Goal: Task Accomplishment & Management: Manage account settings

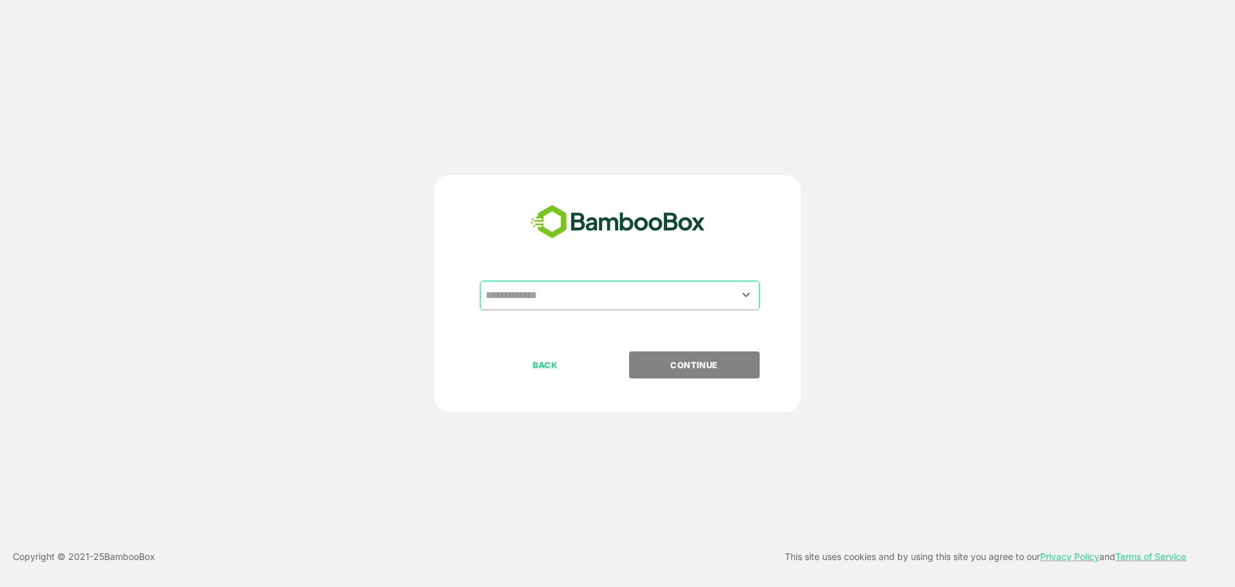
click at [628, 295] on input "text" at bounding box center [619, 295] width 275 height 24
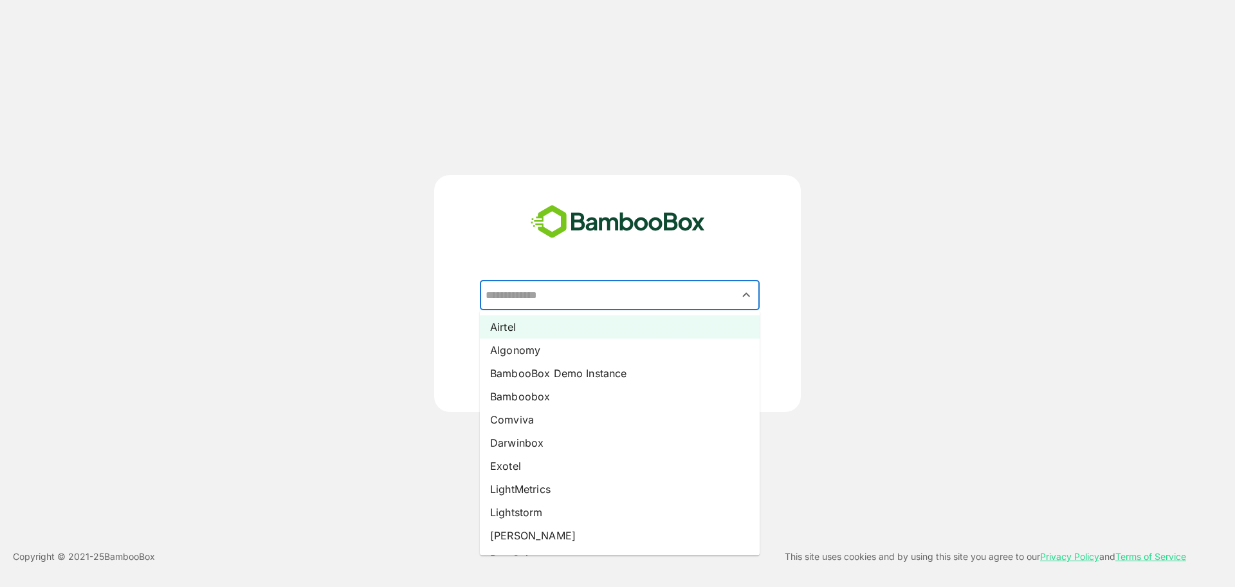
click at [585, 325] on li "Airtel" at bounding box center [620, 326] width 280 height 23
type input "******"
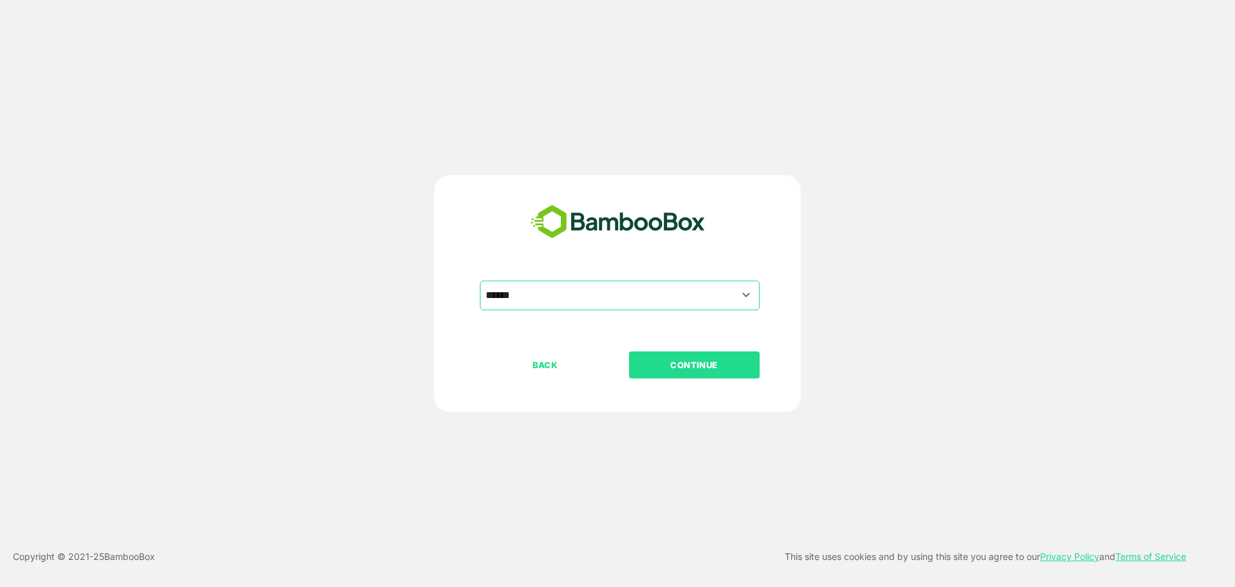
click at [670, 361] on p "CONTINUE" at bounding box center [694, 365] width 129 height 14
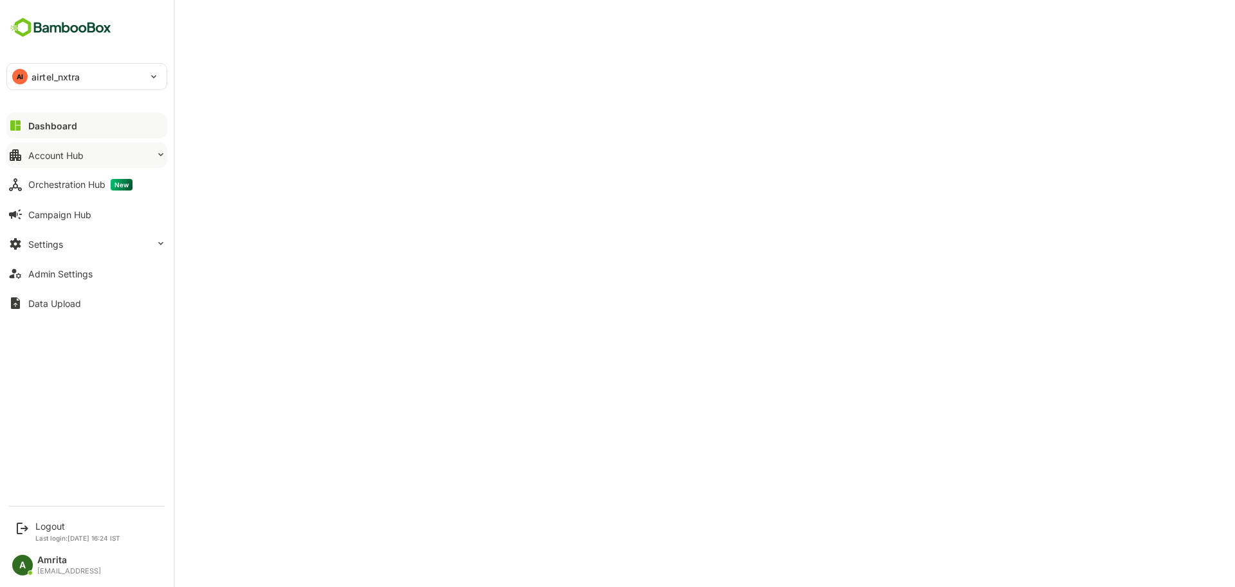
click at [26, 154] on button "Account Hub" at bounding box center [86, 155] width 161 height 26
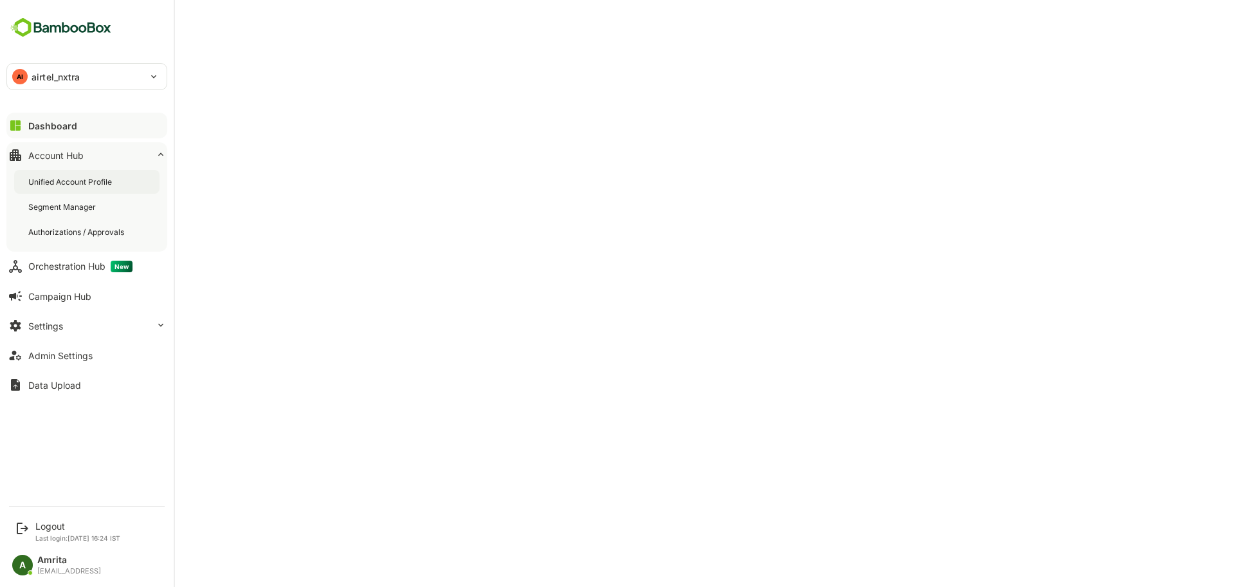
click at [49, 181] on div "Unified Account Profile" at bounding box center [71, 181] width 86 height 11
click at [49, 527] on div "Logout" at bounding box center [77, 525] width 85 height 11
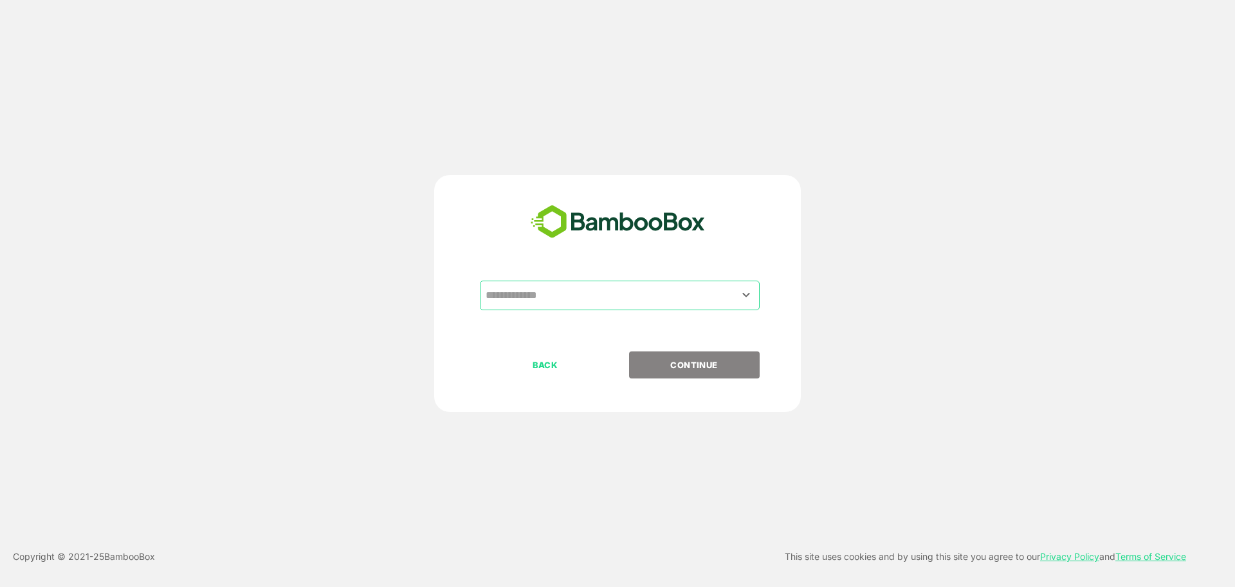
click at [639, 291] on input "text" at bounding box center [619, 295] width 275 height 24
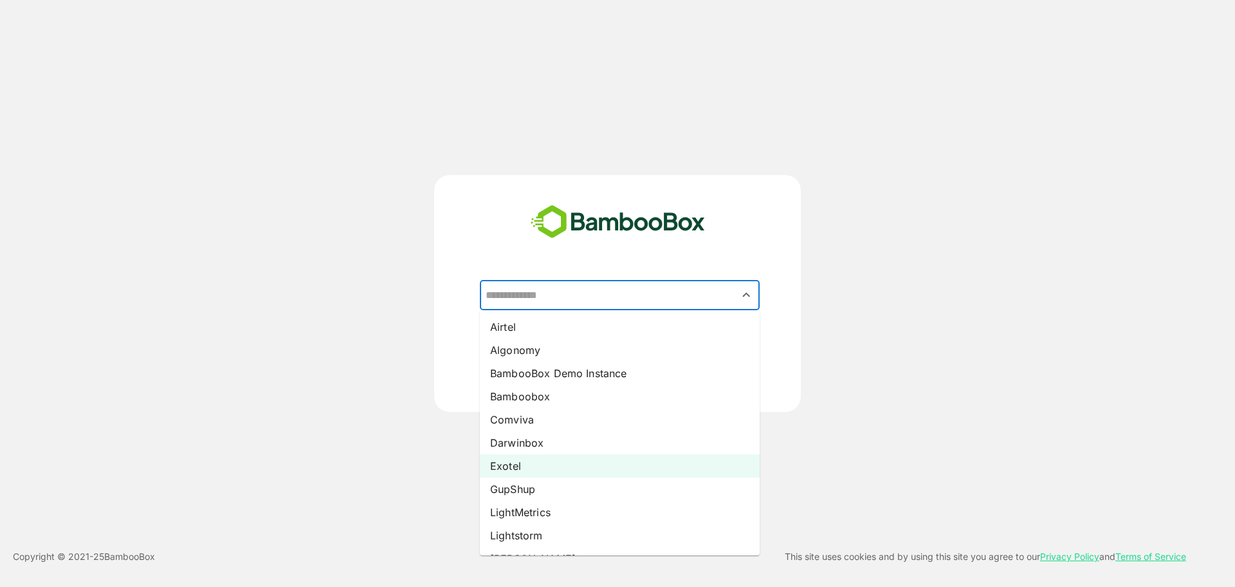
click at [544, 461] on li "Exotel" at bounding box center [620, 465] width 280 height 23
type input "******"
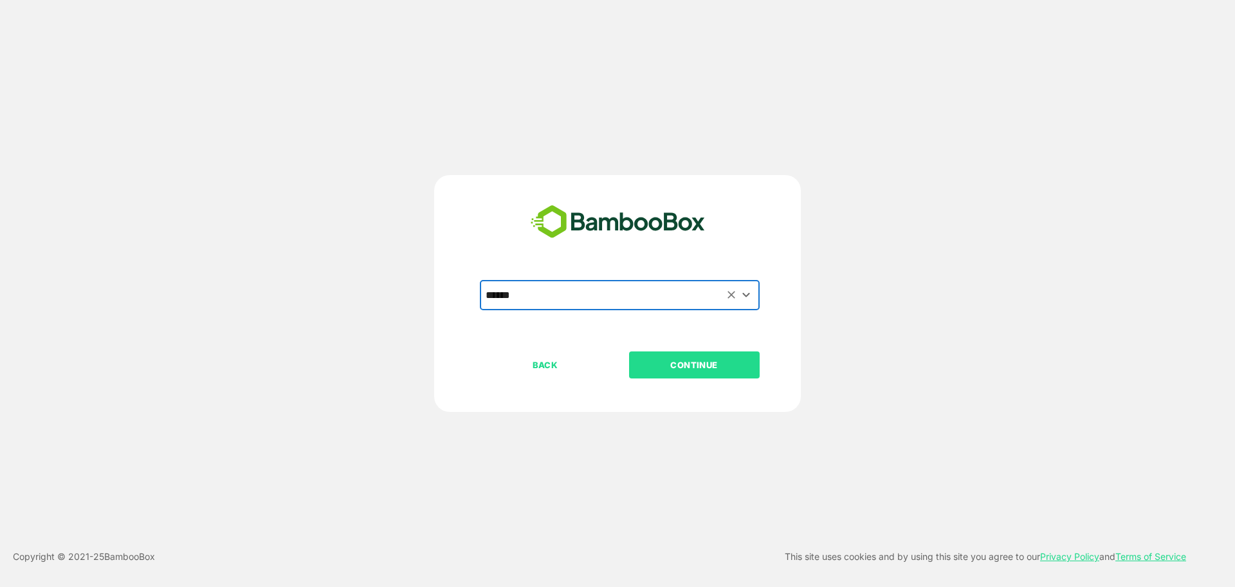
click at [674, 371] on p "CONTINUE" at bounding box center [694, 365] width 129 height 14
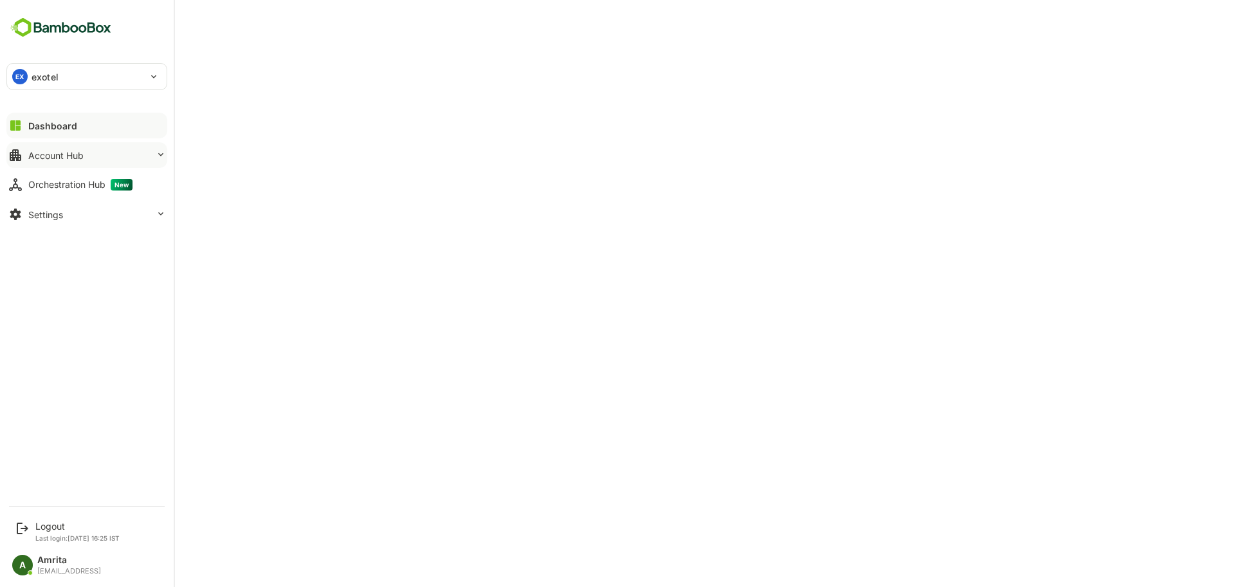
click at [34, 154] on div "Account Hub" at bounding box center [55, 155] width 55 height 11
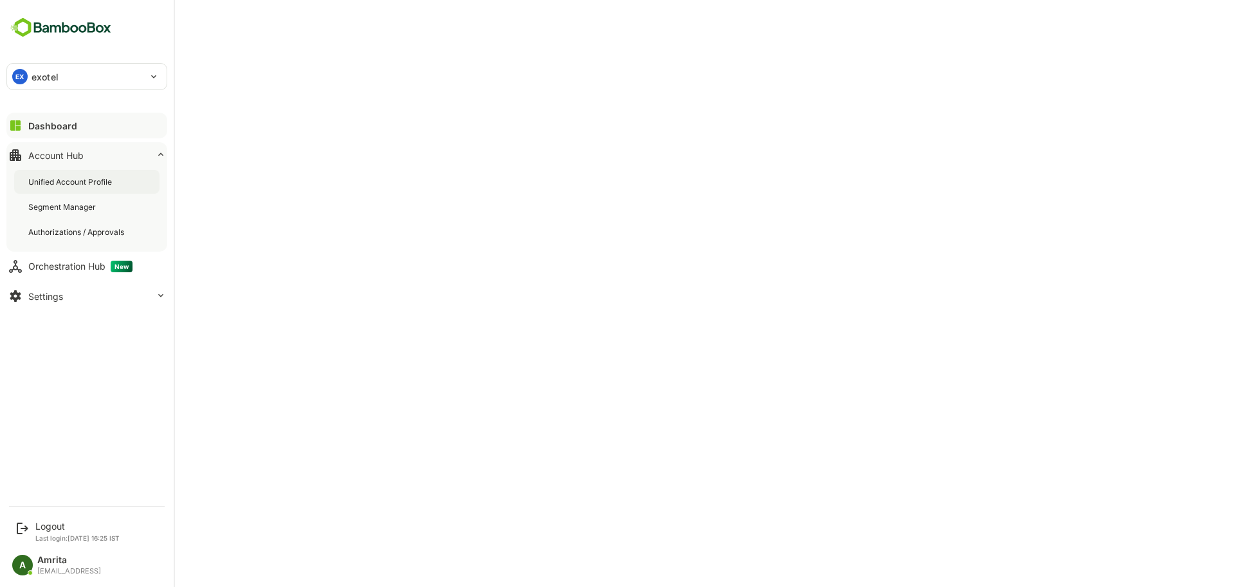
click at [51, 185] on div "Unified Account Profile" at bounding box center [71, 181] width 86 height 11
click at [47, 533] on div "Logout Last login: [DATE] 16:25 IST" at bounding box center [77, 530] width 84 height 21
click at [46, 524] on div "Logout" at bounding box center [77, 525] width 84 height 11
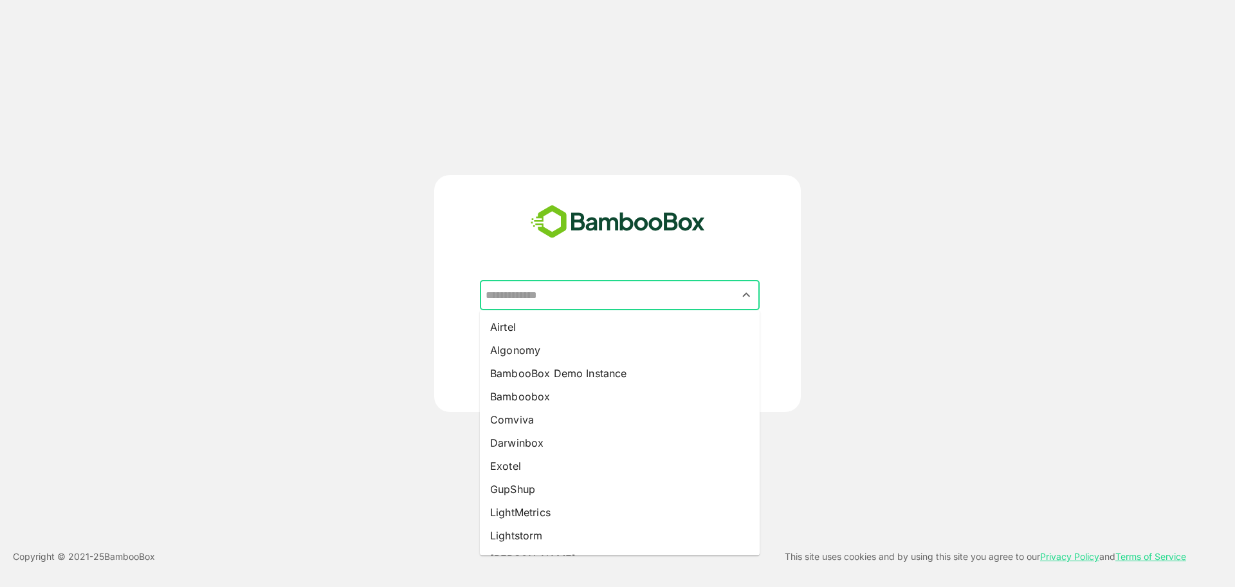
click at [531, 298] on input "text" at bounding box center [619, 295] width 275 height 24
click at [531, 490] on li "GupShup" at bounding box center [620, 488] width 280 height 23
type input "*******"
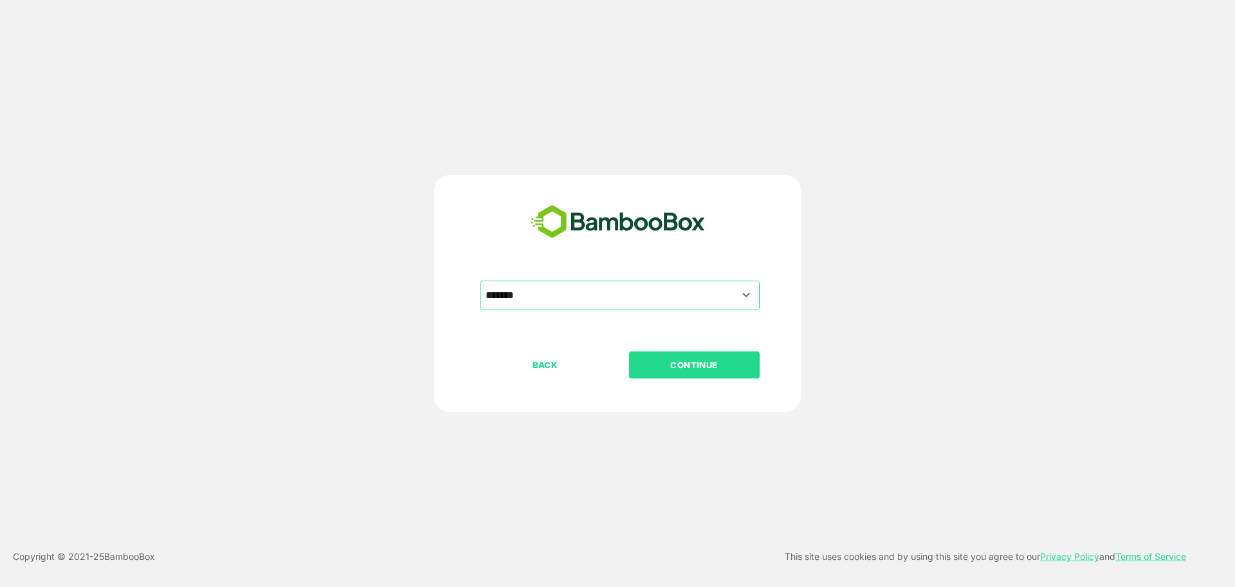
click at [661, 369] on p "CONTINUE" at bounding box center [694, 365] width 129 height 14
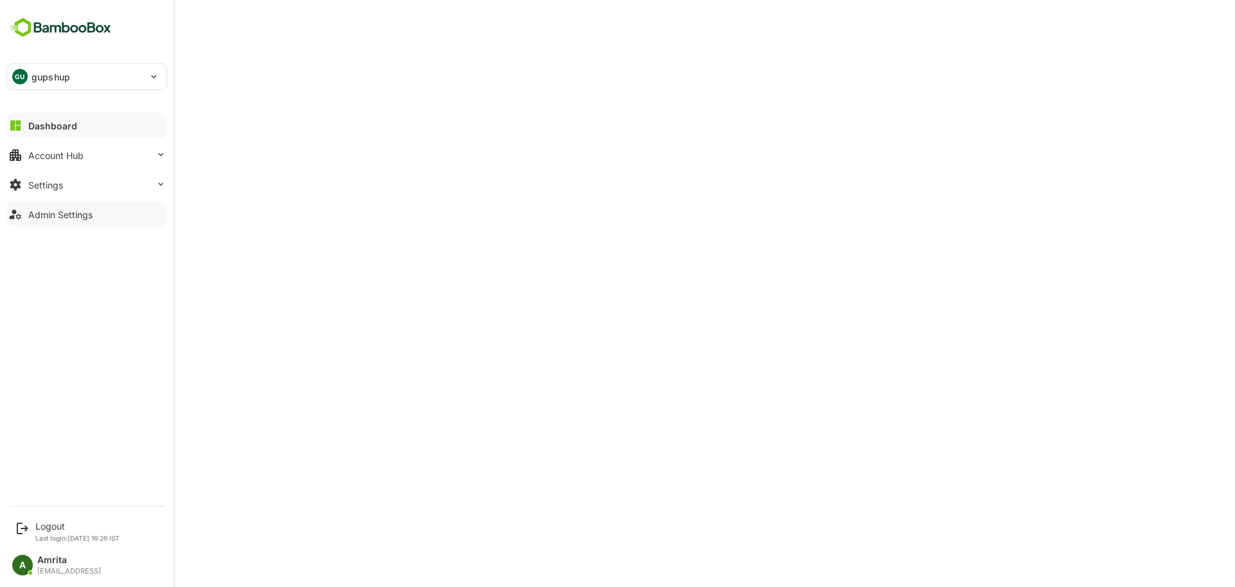
click at [39, 215] on div "Admin Settings" at bounding box center [60, 214] width 64 height 11
click at [45, 154] on div "Account Hub" at bounding box center [55, 155] width 55 height 11
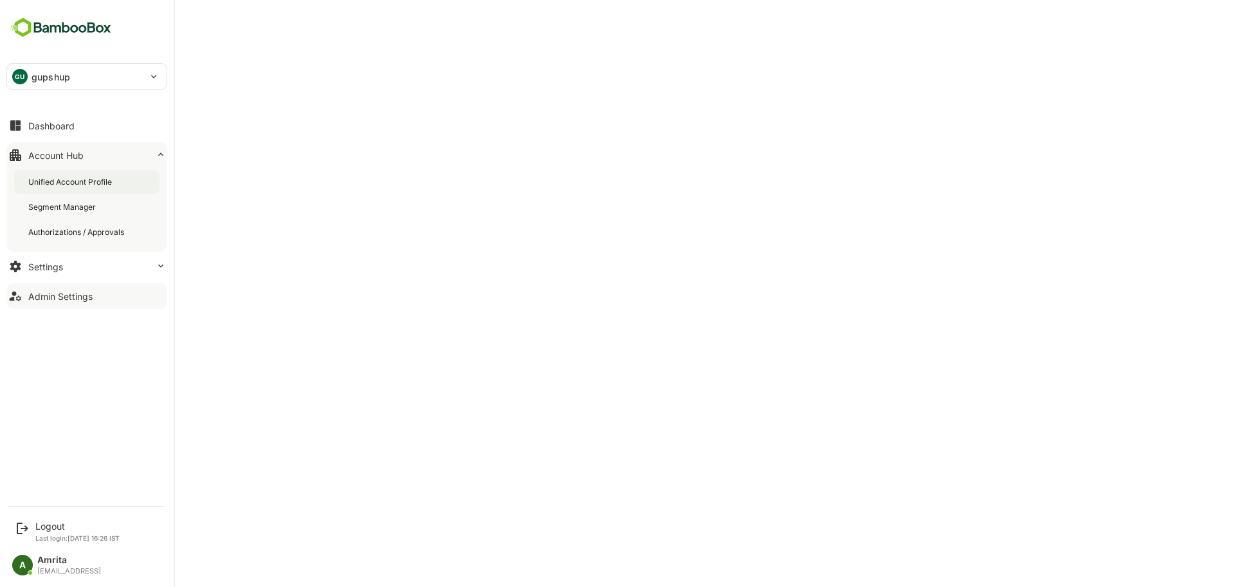
click at [50, 183] on div "Unified Account Profile" at bounding box center [71, 181] width 86 height 11
click at [45, 527] on div "Logout" at bounding box center [77, 525] width 84 height 11
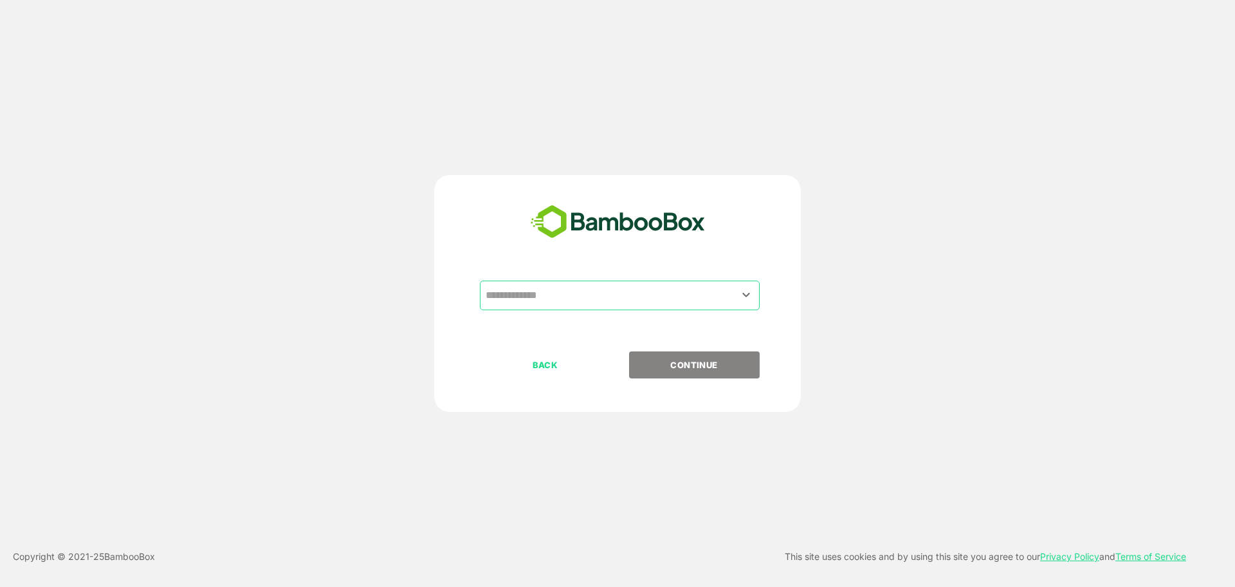
click at [560, 297] on input "text" at bounding box center [619, 295] width 275 height 24
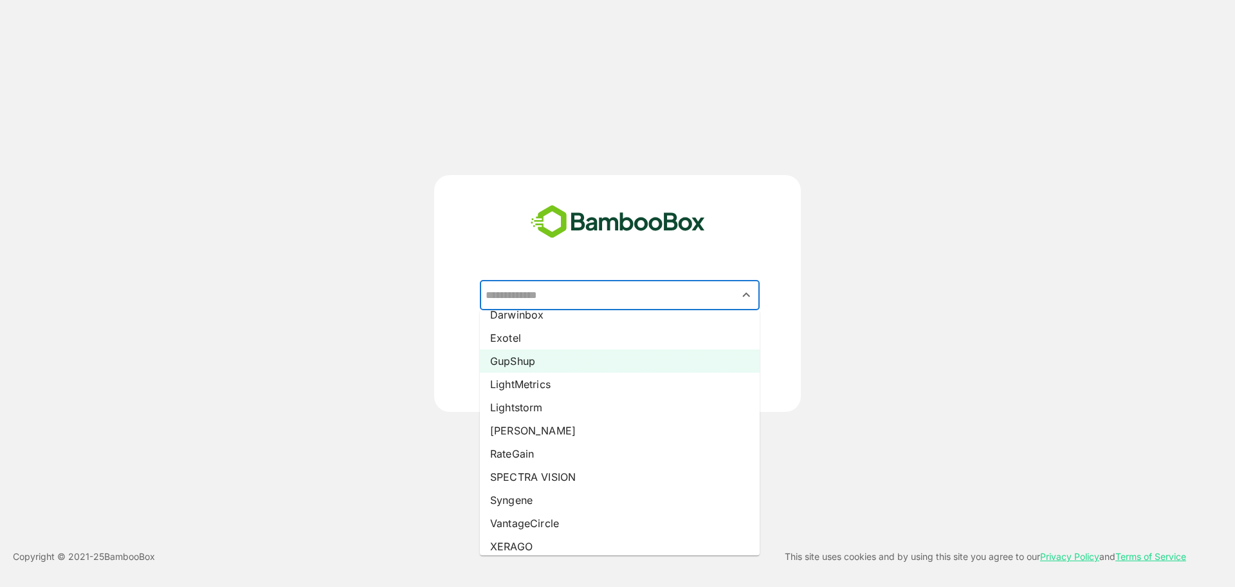
scroll to position [133, 0]
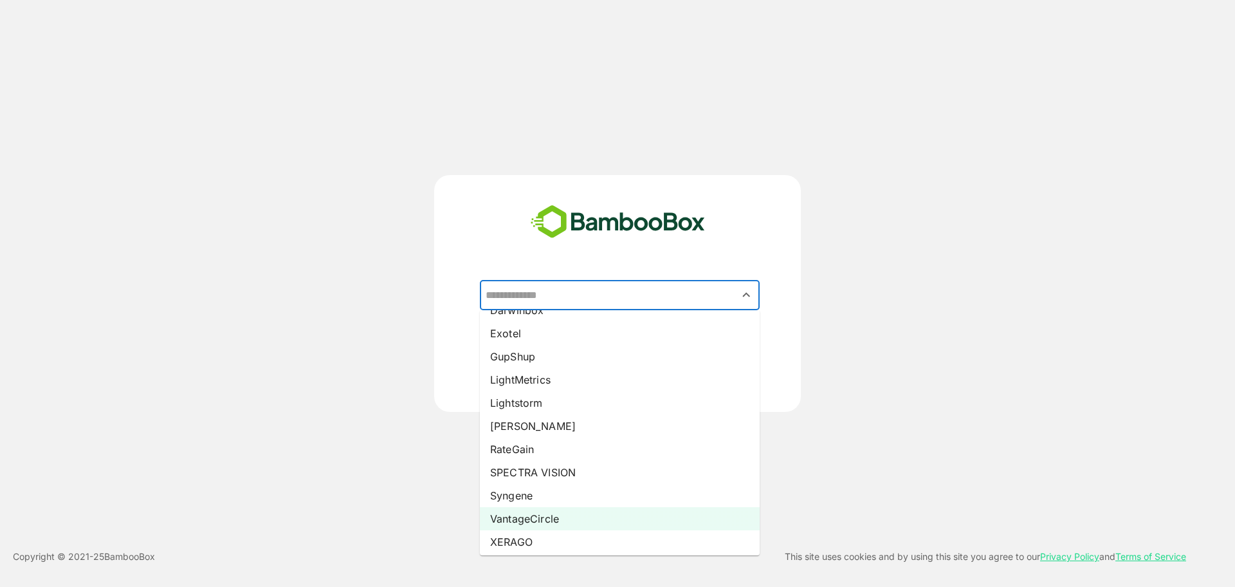
click at [540, 520] on li "VantageCircle" at bounding box center [620, 518] width 280 height 23
type input "**********"
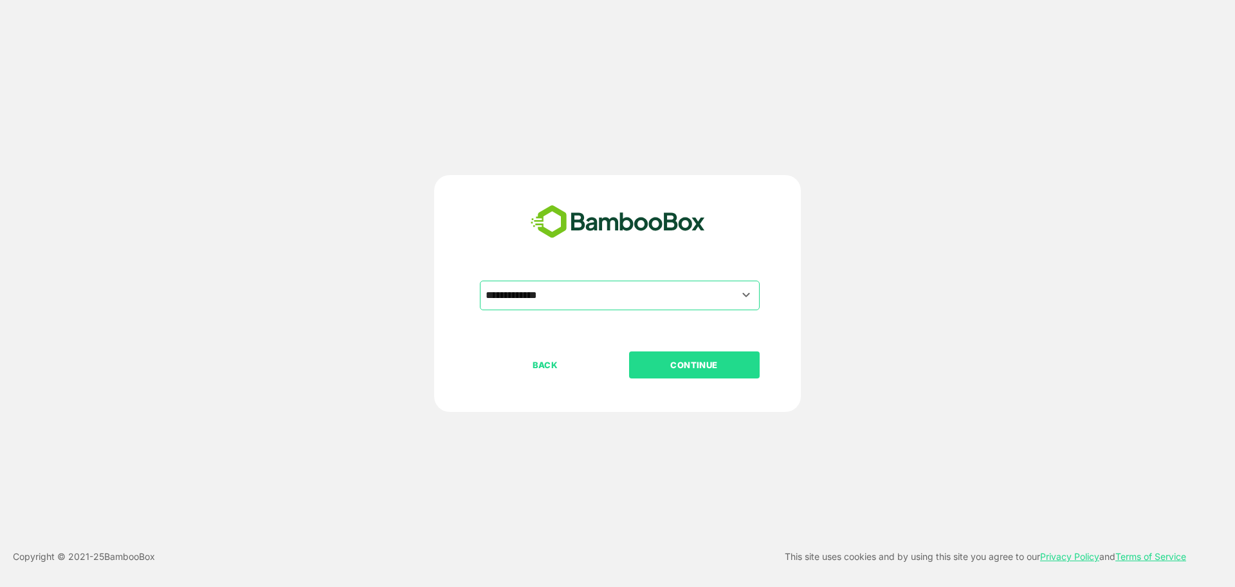
click at [662, 362] on p "CONTINUE" at bounding box center [694, 365] width 129 height 14
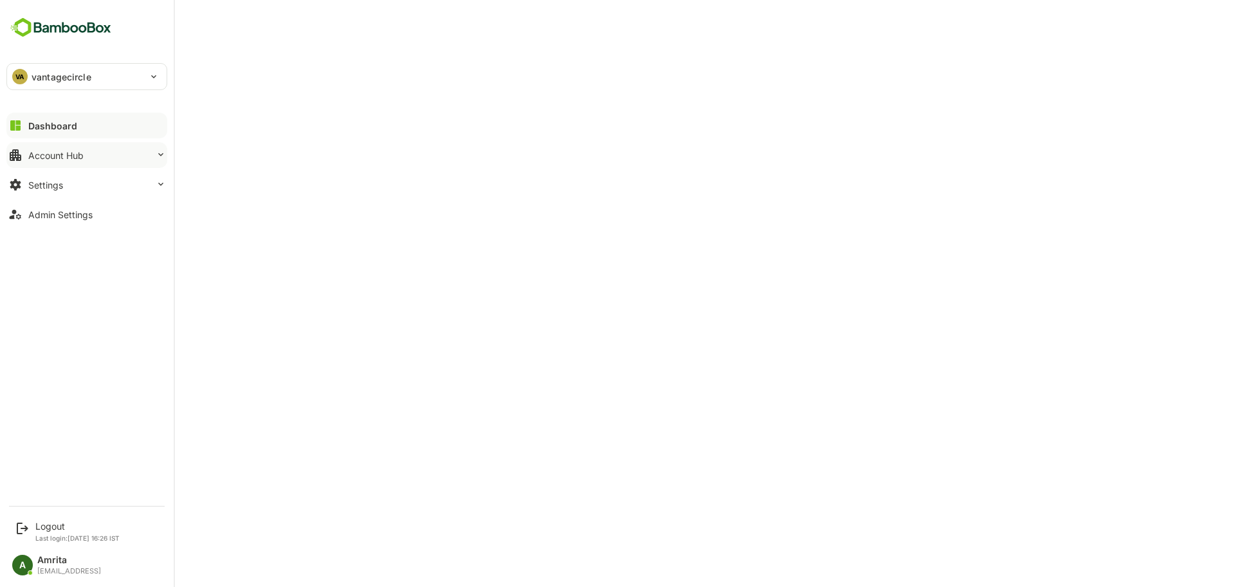
click at [73, 142] on button "Account Hub" at bounding box center [86, 155] width 161 height 26
click at [37, 155] on div "Account Hub" at bounding box center [55, 155] width 55 height 11
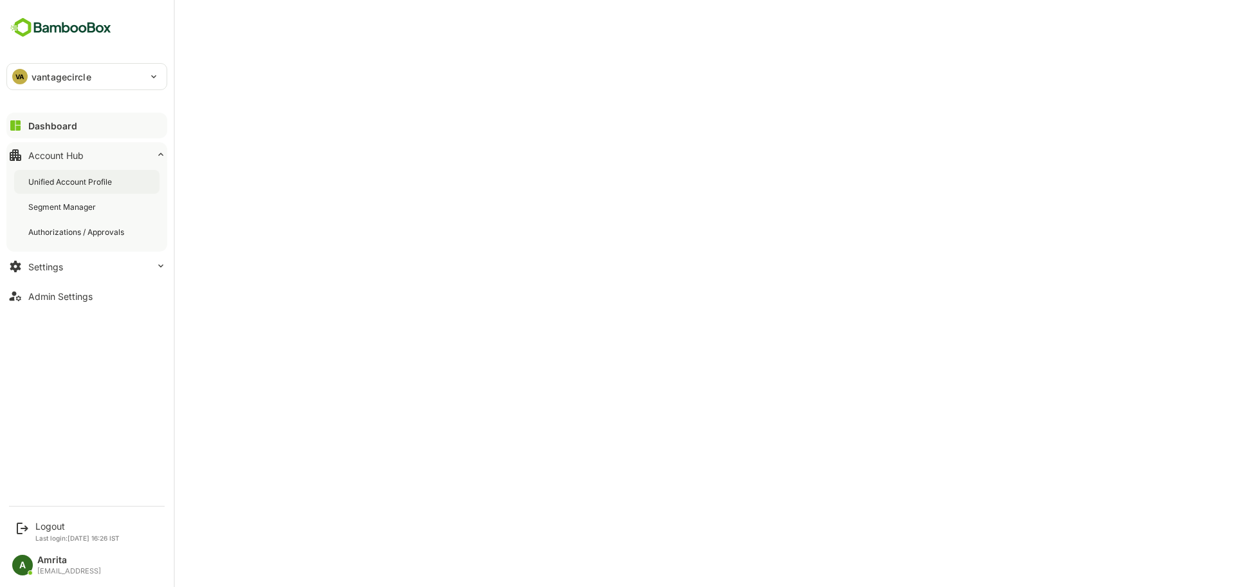
click at [68, 178] on div "Unified Account Profile" at bounding box center [71, 181] width 86 height 11
click at [44, 531] on div "Logout Last login: [DATE] 16:26 IST" at bounding box center [77, 530] width 84 height 21
click at [48, 518] on div "Logout Last login: [DATE] 16:26 IST" at bounding box center [87, 531] width 159 height 34
click at [51, 526] on div "Logout" at bounding box center [77, 525] width 84 height 11
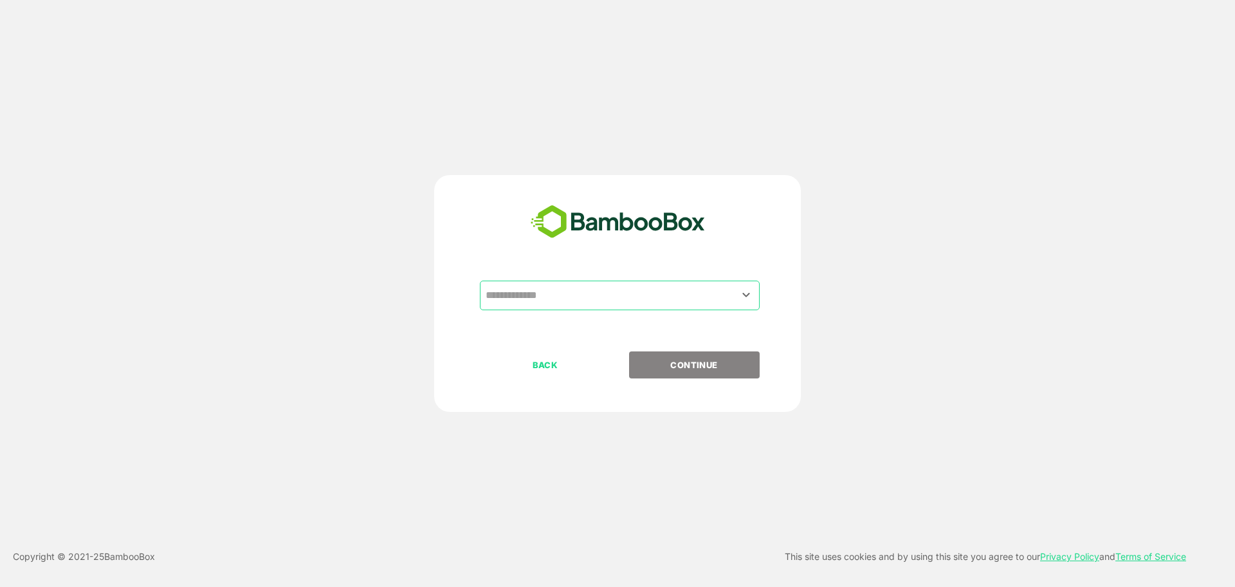
click at [608, 290] on input "text" at bounding box center [619, 295] width 275 height 24
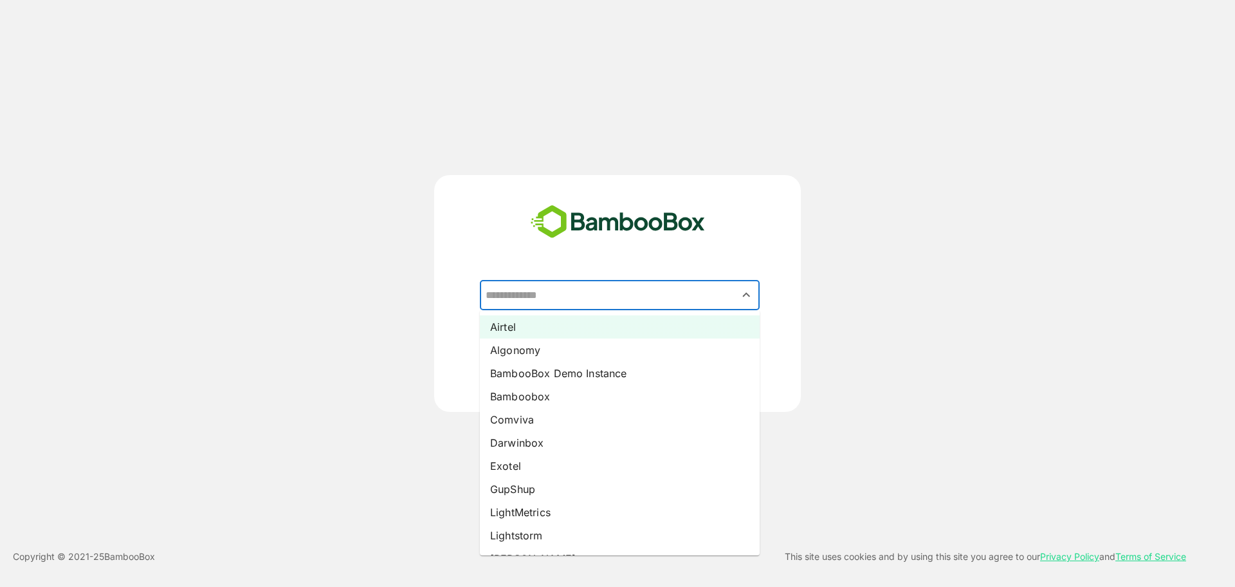
click at [549, 325] on li "Airtel" at bounding box center [620, 326] width 280 height 23
type input "******"
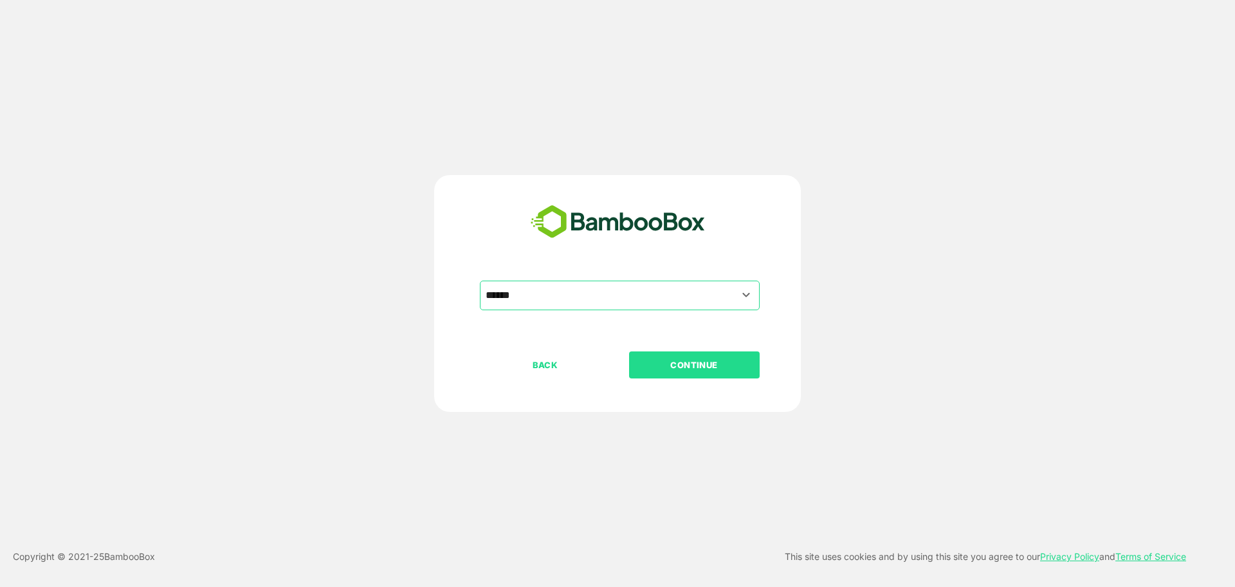
click at [688, 361] on p "CONTINUE" at bounding box center [694, 365] width 129 height 14
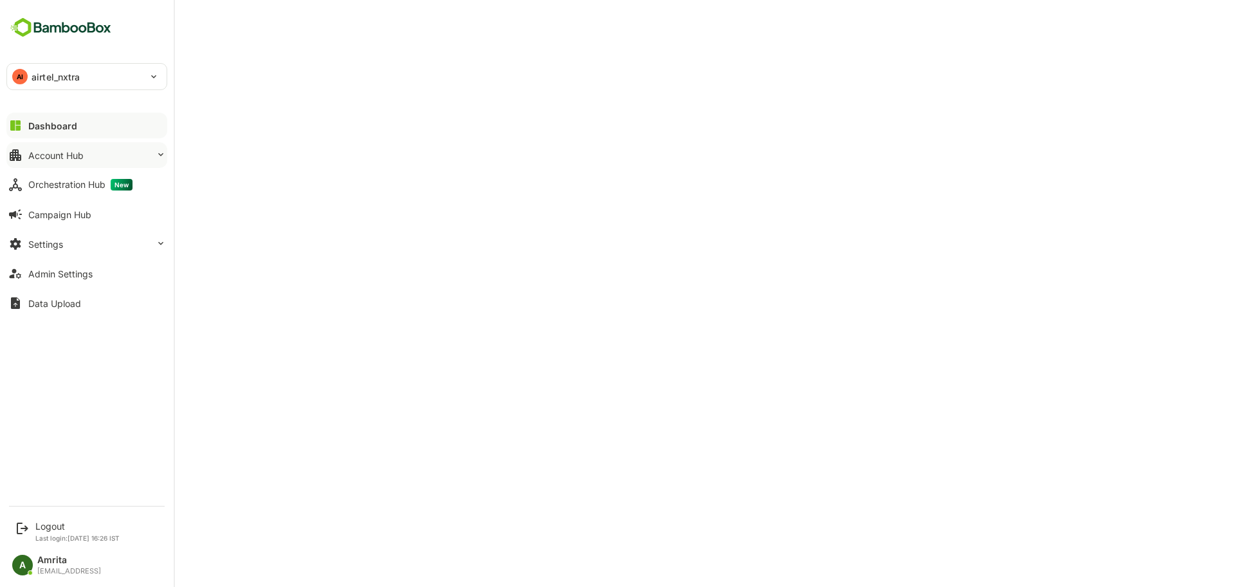
click at [48, 157] on div "Account Hub" at bounding box center [55, 155] width 55 height 11
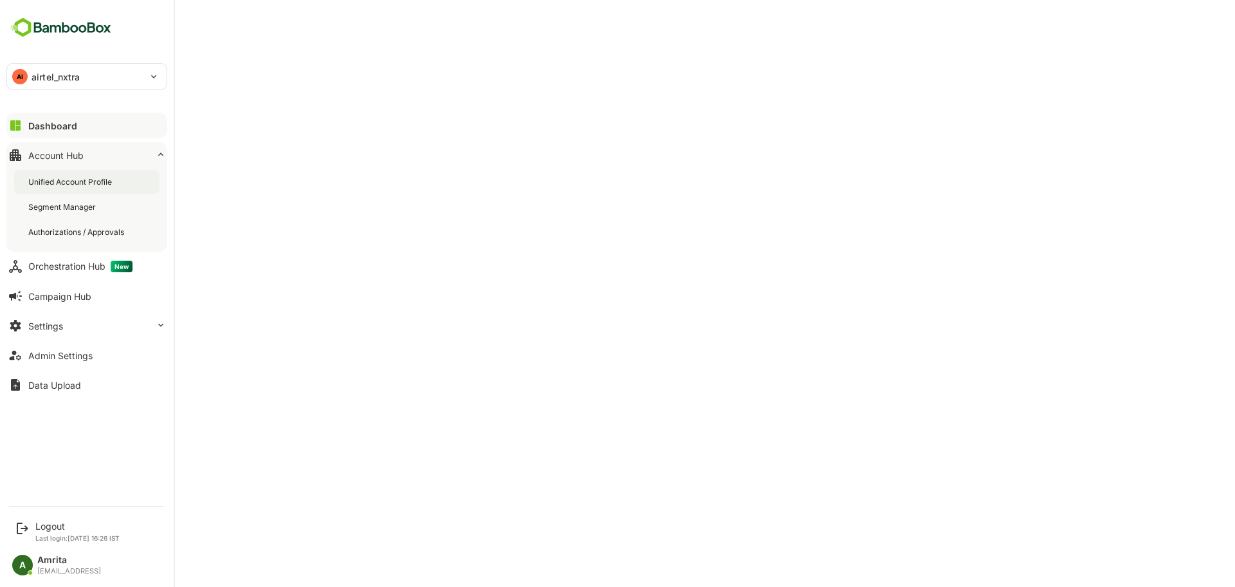
click at [77, 181] on div "Unified Account Profile" at bounding box center [71, 181] width 86 height 11
click at [49, 529] on div "Logout" at bounding box center [77, 525] width 84 height 11
